Goal: Task Accomplishment & Management: Manage account settings

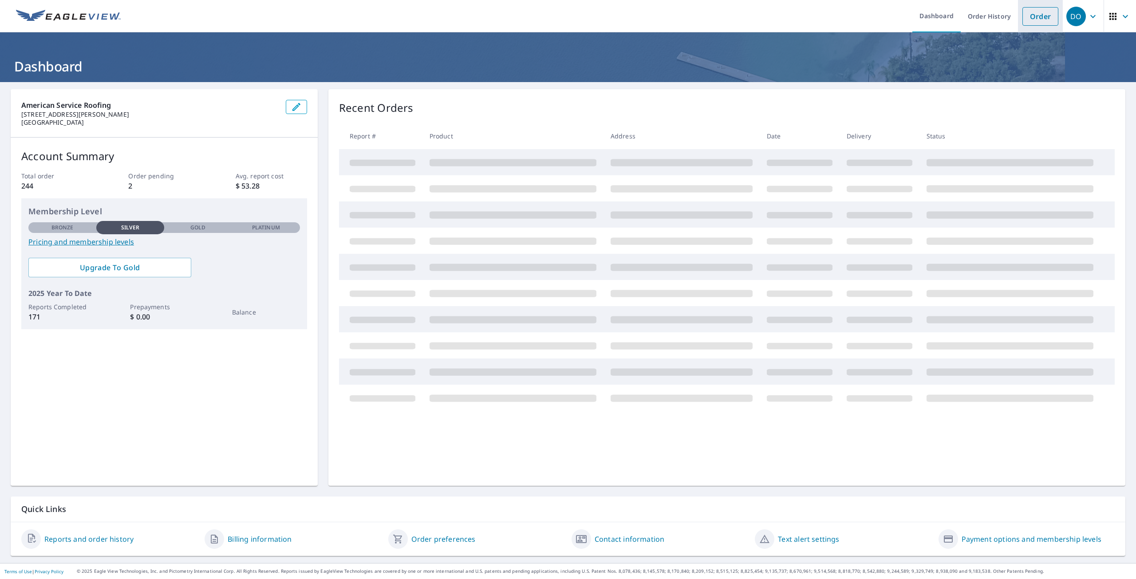
click at [577, 17] on link "Order" at bounding box center [1040, 16] width 36 height 19
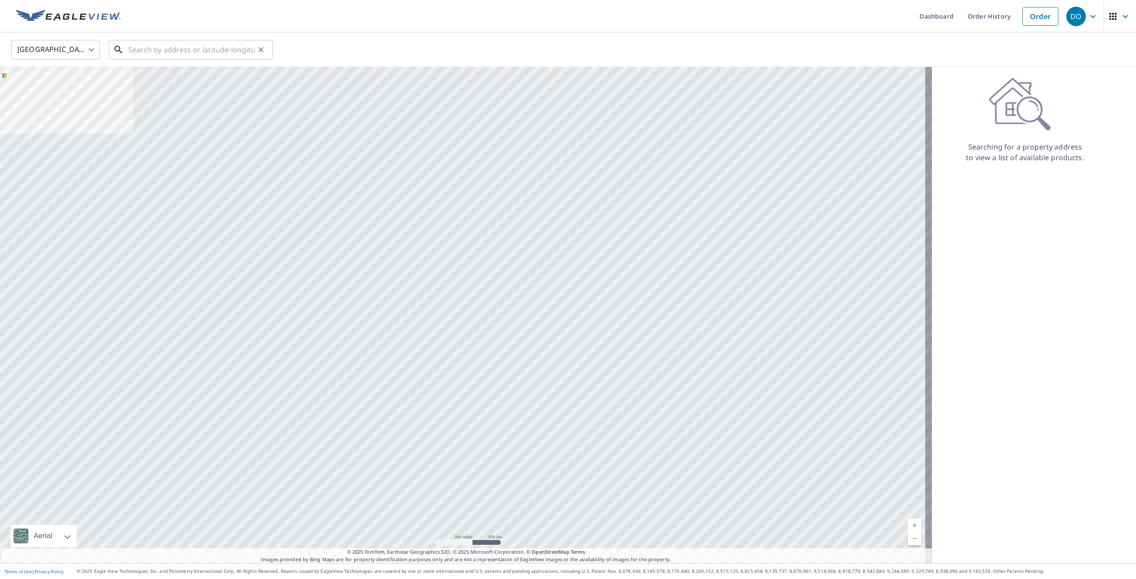
click at [232, 47] on input "text" at bounding box center [191, 49] width 126 height 25
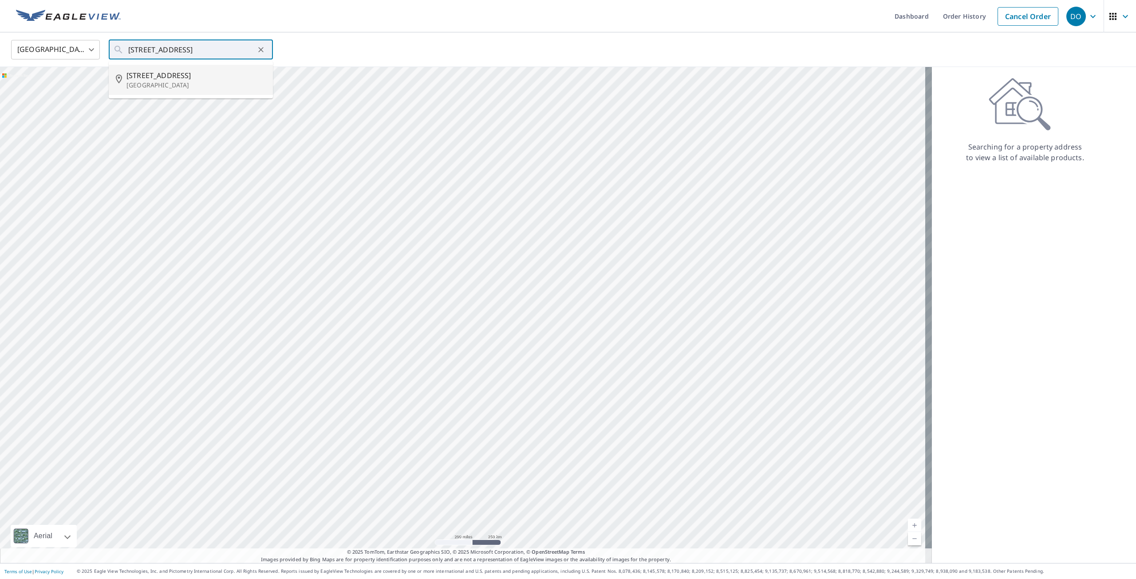
type input "[STREET_ADDRESS]"
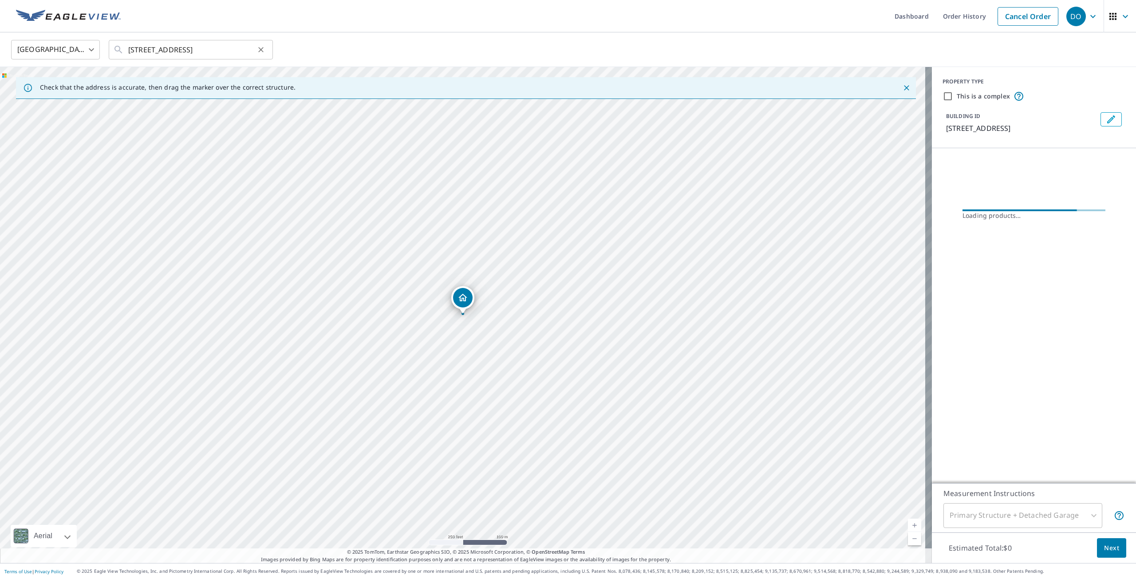
click at [263, 50] on icon "Clear" at bounding box center [260, 49] width 9 height 9
type input "[STREET_ADDRESS]"
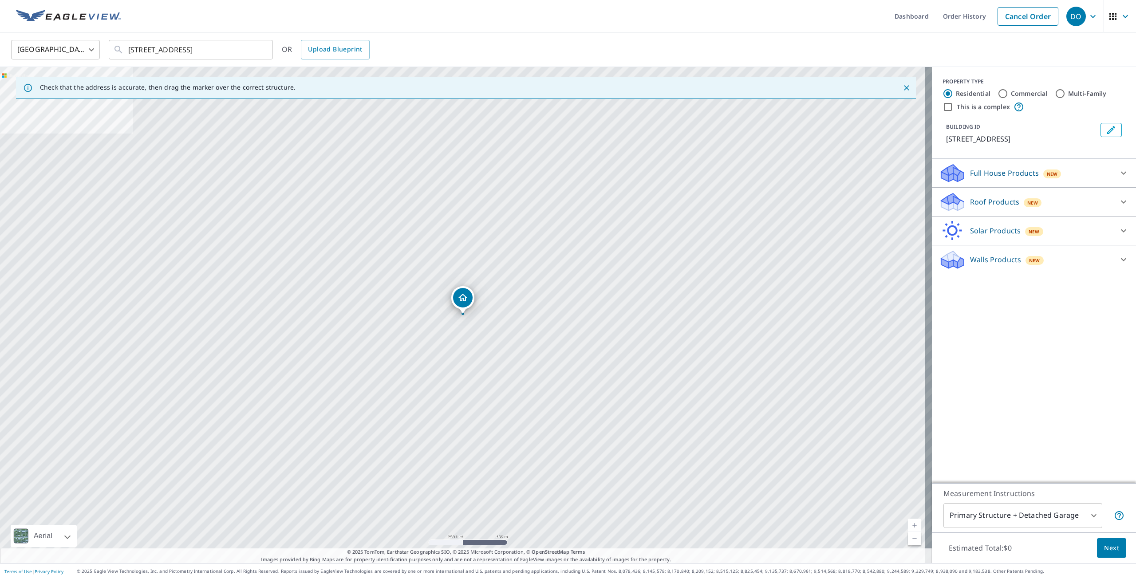
click at [990, 200] on p "Roof Products" at bounding box center [994, 202] width 49 height 11
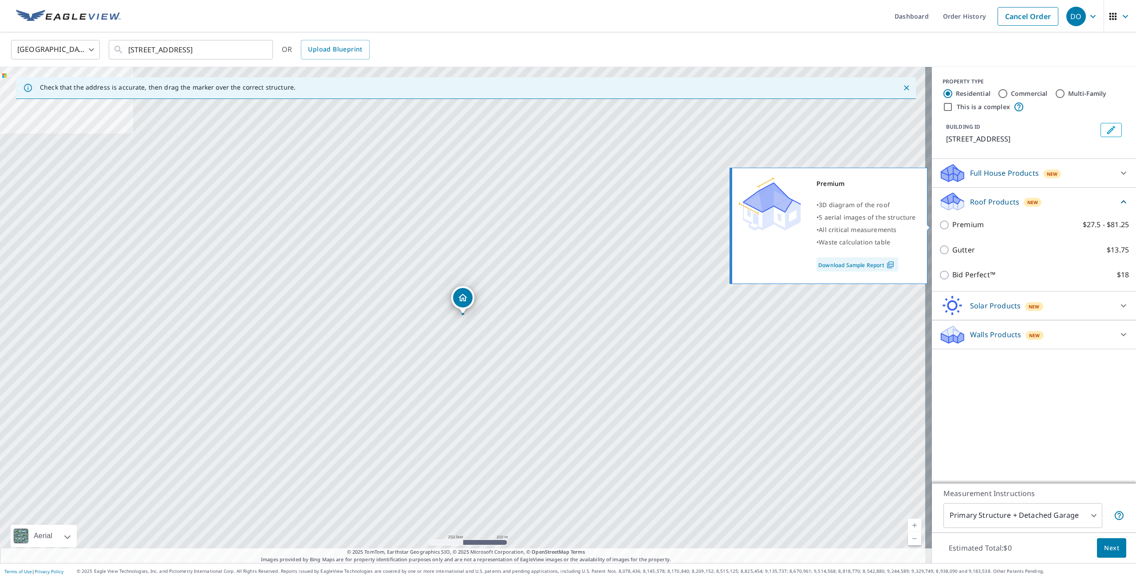
click at [941, 223] on input "Premium $27.5 - $81.25" at bounding box center [945, 225] width 13 height 11
checkbox input "true"
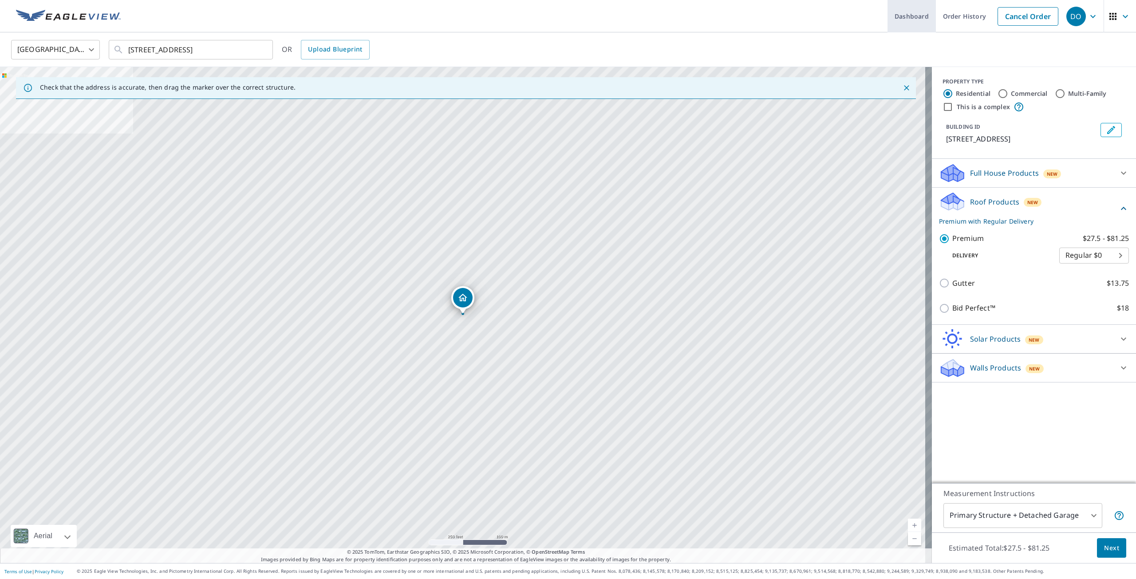
click at [955, 16] on link "Order History" at bounding box center [963, 16] width 57 height 32
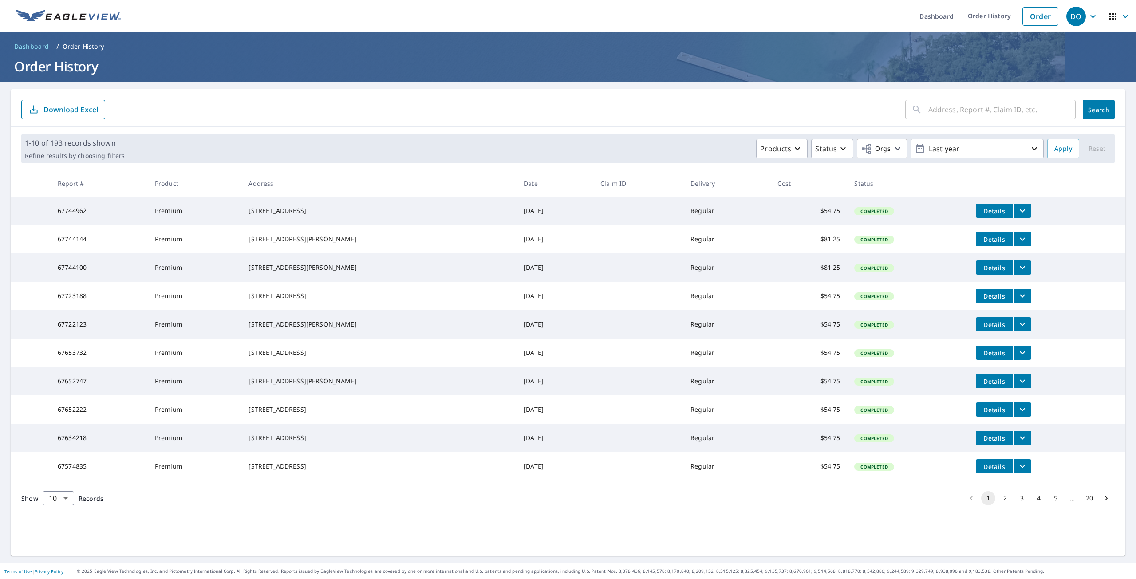
click at [1032, 505] on button "4" at bounding box center [1038, 498] width 14 height 14
click at [950, 112] on input "text" at bounding box center [1001, 109] width 147 height 25
type input "4732 ivanhoe"
click button "Search" at bounding box center [1098, 110] width 32 height 20
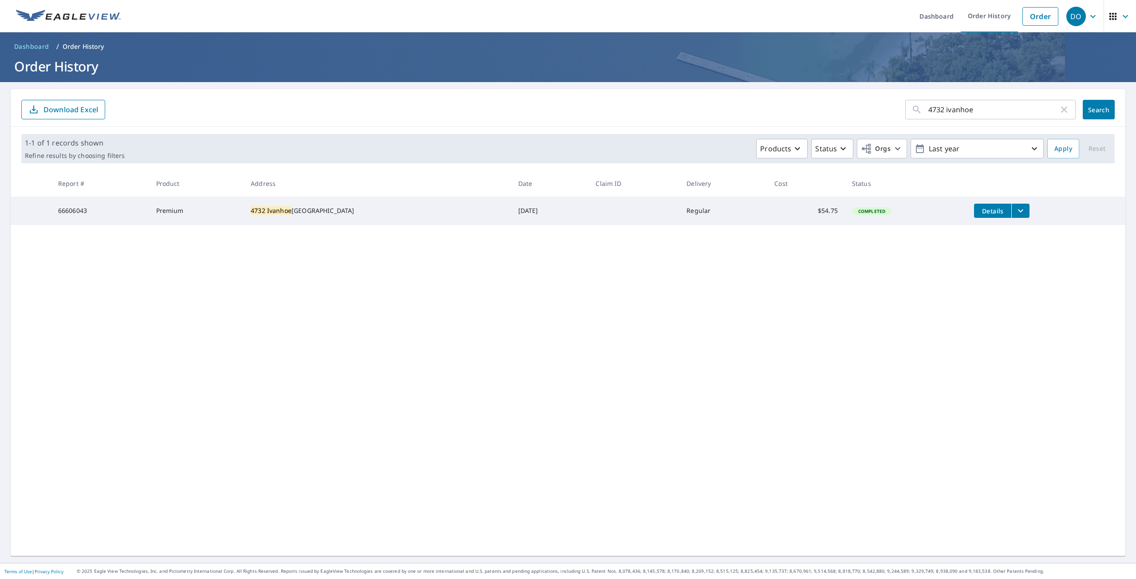
click at [1011, 208] on button "filesDropdownBtn-66606043" at bounding box center [1020, 211] width 18 height 14
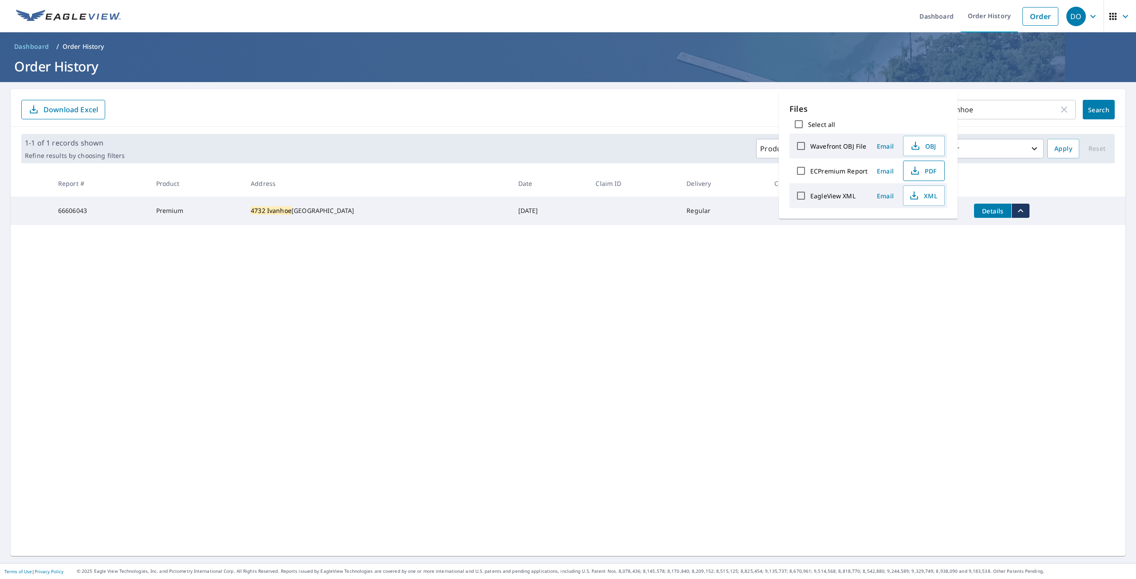
click at [932, 172] on span "PDF" at bounding box center [922, 170] width 28 height 11
